Goal: Task Accomplishment & Management: Use online tool/utility

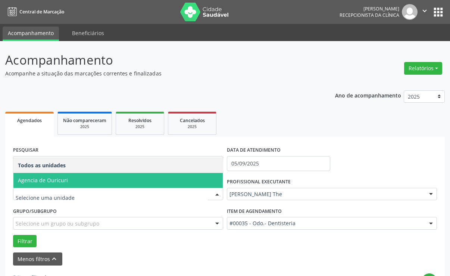
click at [88, 179] on span "Agencia de Ouricuri" at bounding box center [118, 180] width 210 height 15
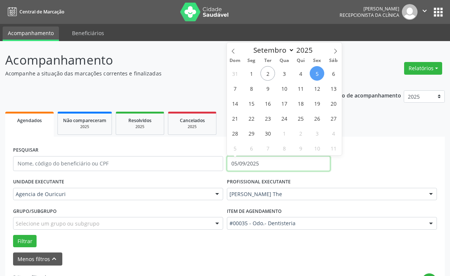
click at [262, 158] on input "05/09/2025" at bounding box center [278, 163] width 103 height 15
click at [266, 68] on span "2" at bounding box center [268, 73] width 15 height 15
type input "[DATE]"
click at [266, 68] on span "2" at bounding box center [268, 73] width 15 height 15
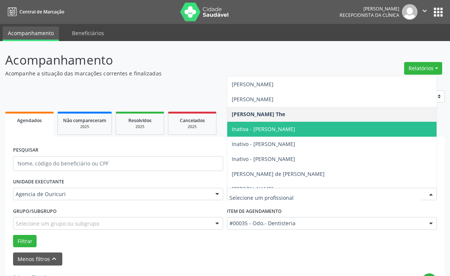
scroll to position [112, 0]
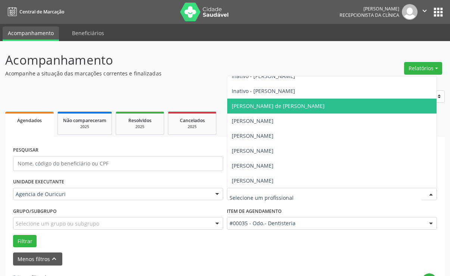
click at [290, 104] on span "[PERSON_NAME] de [PERSON_NAME]" at bounding box center [278, 105] width 93 height 7
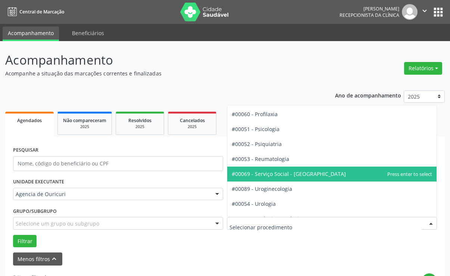
scroll to position [1210, 0]
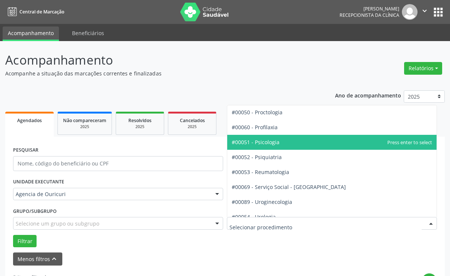
click at [295, 146] on span "#00051 - Psicologia" at bounding box center [332, 142] width 210 height 15
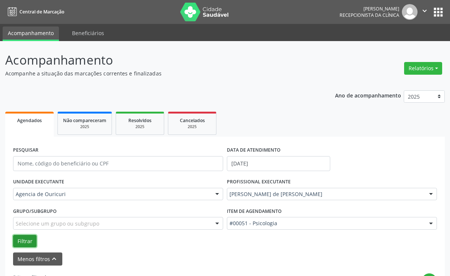
click at [26, 239] on button "Filtrar" at bounding box center [25, 241] width 24 height 13
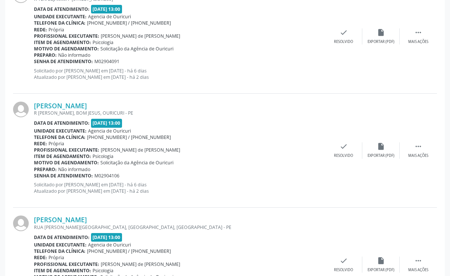
scroll to position [224, 0]
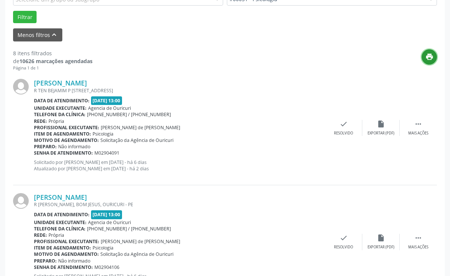
click at [427, 55] on icon "print" at bounding box center [430, 57] width 8 height 8
